Goal: Task Accomplishment & Management: Use online tool/utility

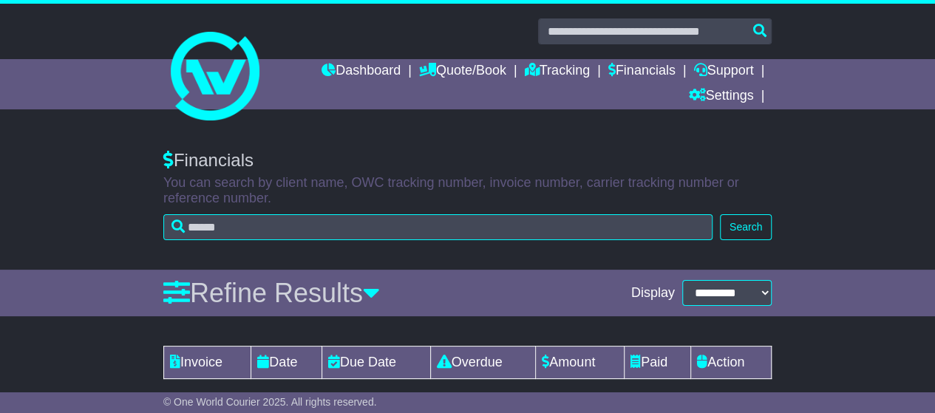
scroll to position [18, 0]
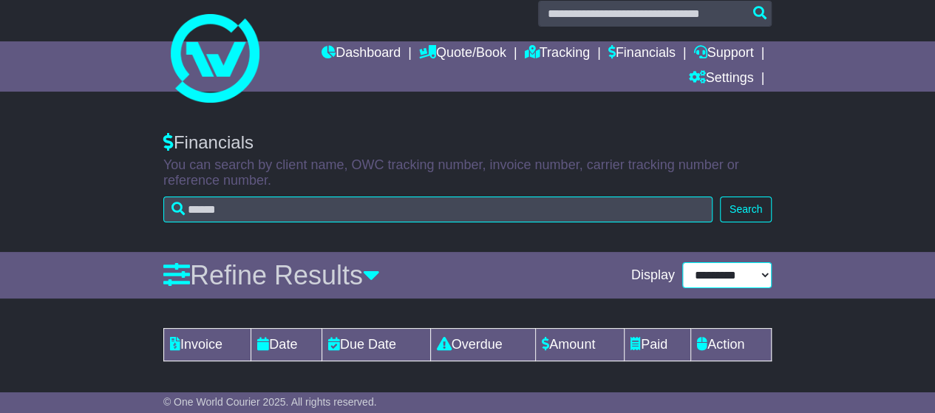
click at [695, 279] on select "**********" at bounding box center [726, 275] width 89 height 26
select select "**"
click at [691, 279] on select "**********" at bounding box center [726, 275] width 89 height 26
